Goal: Navigation & Orientation: Go to known website

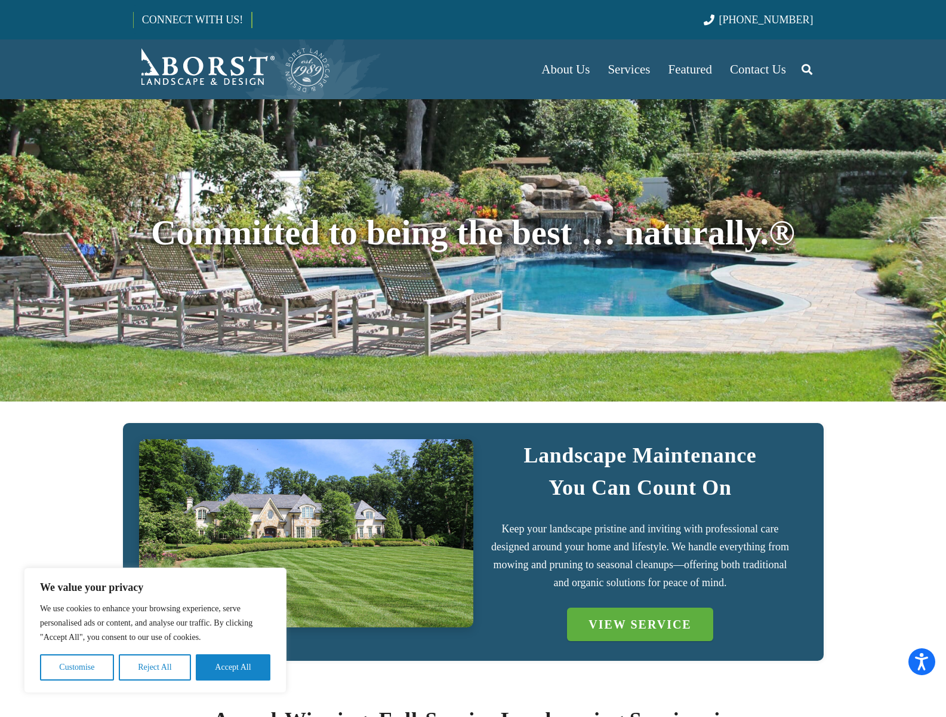
click at [76, 667] on button "Customise" at bounding box center [77, 667] width 74 height 26
click at [155, 667] on button "Reject All" at bounding box center [155, 667] width 72 height 26
click at [233, 667] on button "Accept All" at bounding box center [233, 667] width 75 height 26
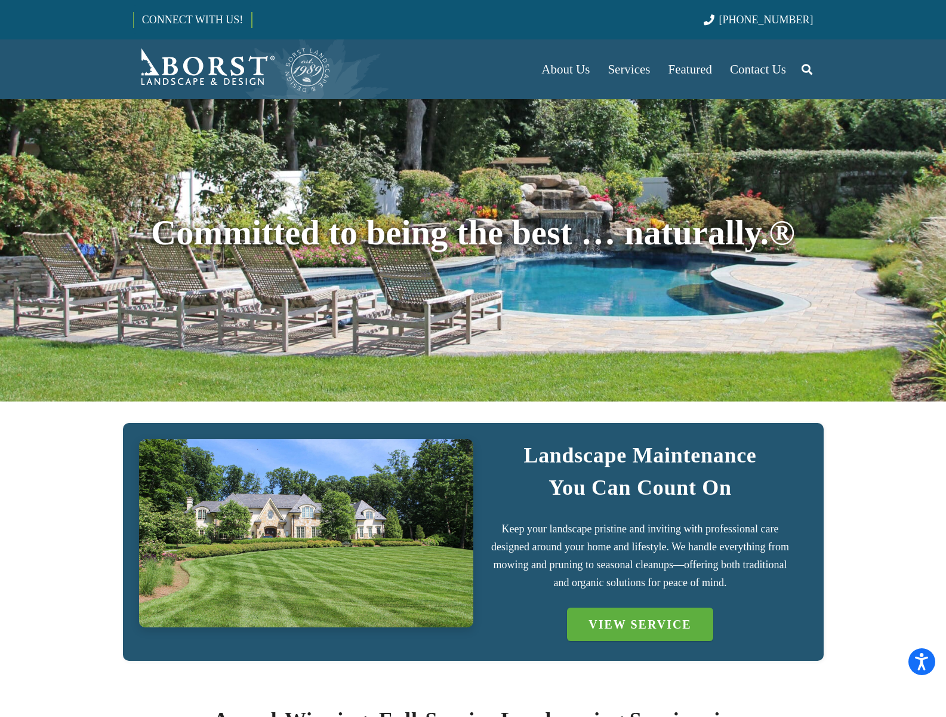
click at [192, 19] on link "CONNECT WITH US!" at bounding box center [193, 19] width 118 height 29
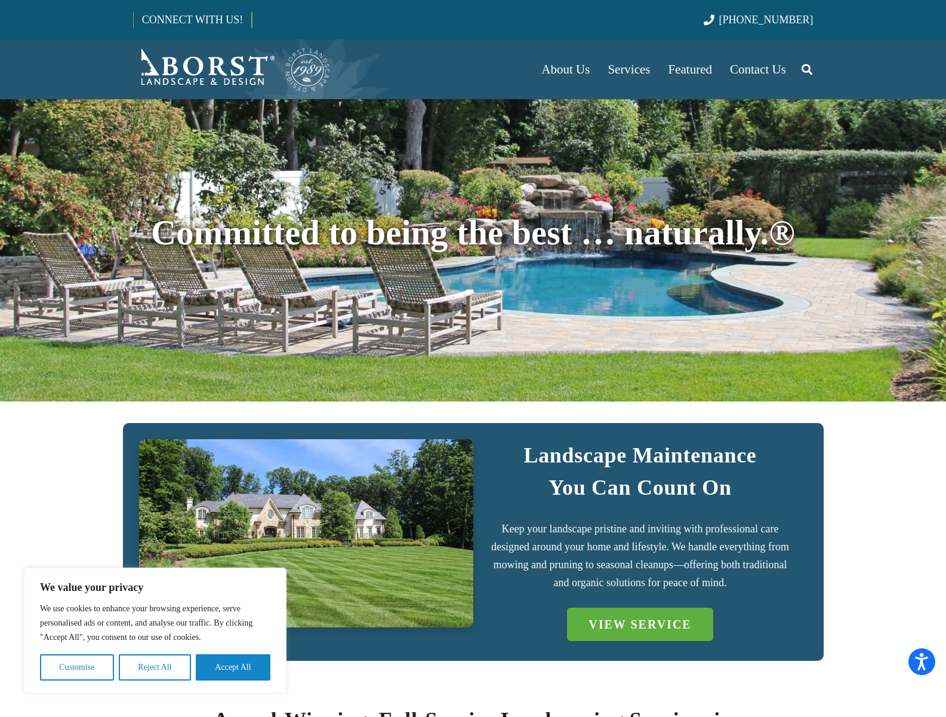
click at [780, 19] on span "[PHONE_NUMBER]" at bounding box center [767, 20] width 94 height 12
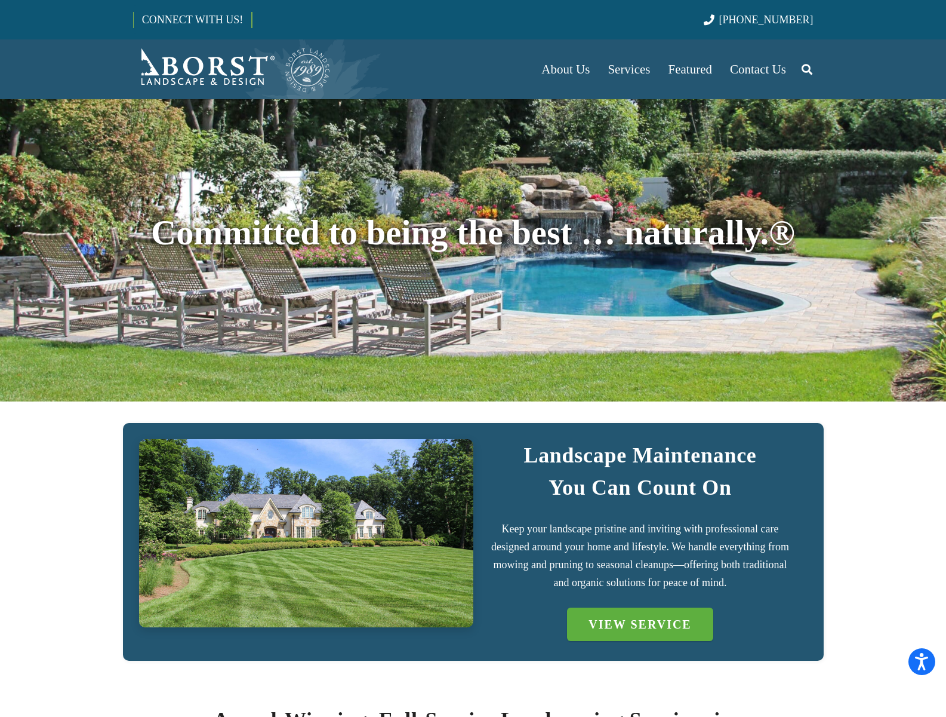
click at [232, 69] on img "Borst-Logo" at bounding box center [232, 69] width 198 height 48
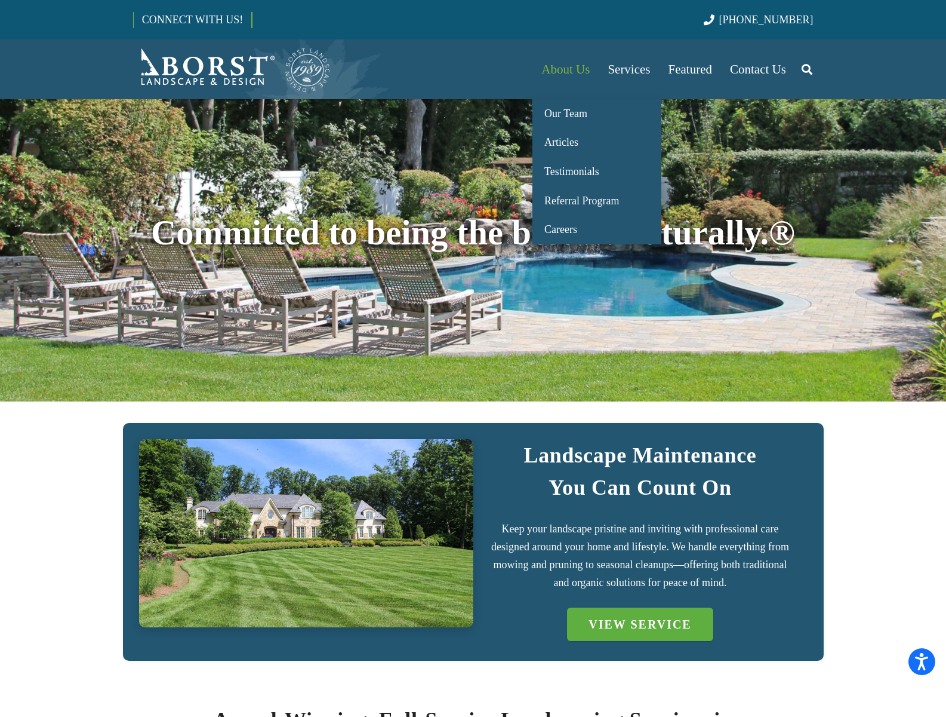
click at [565, 69] on span "About Us" at bounding box center [566, 69] width 48 height 14
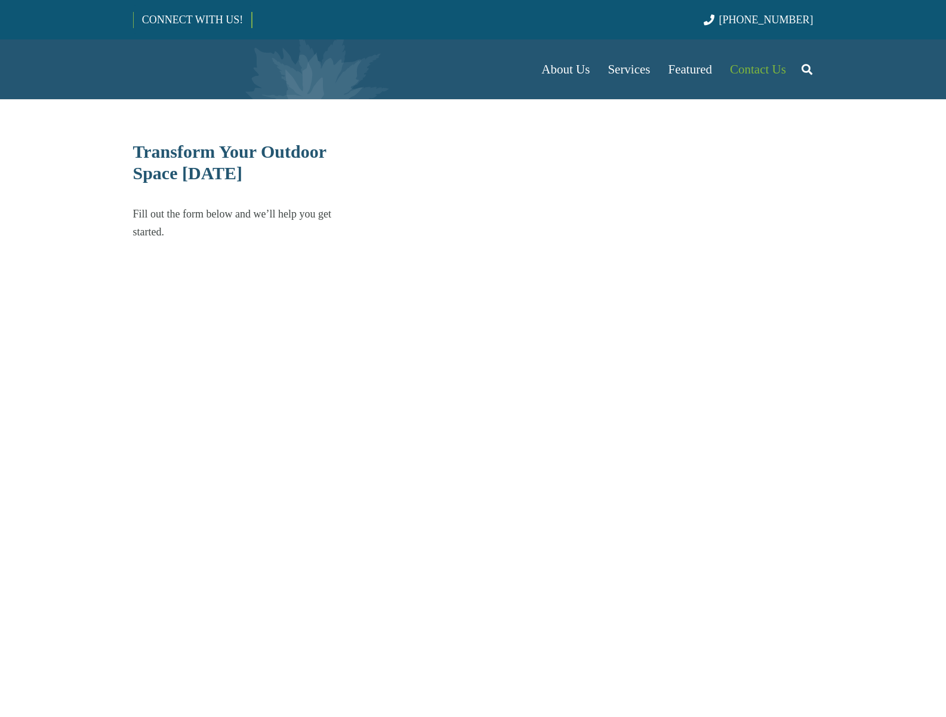
select select "******"
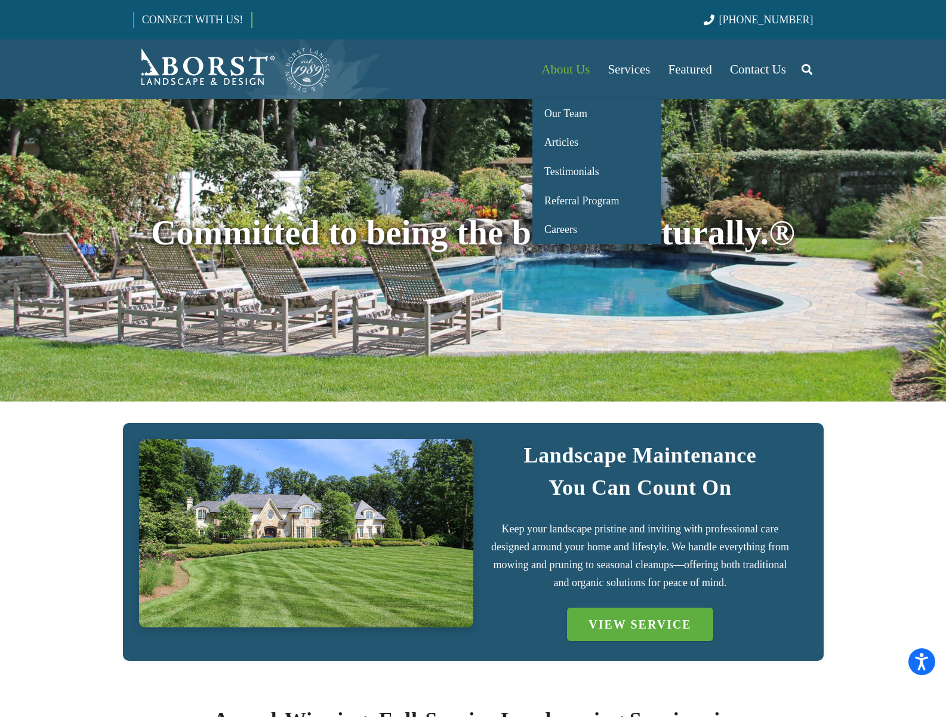
click at [565, 69] on span "About Us" at bounding box center [566, 69] width 48 height 14
